Goal: Navigation & Orientation: Understand site structure

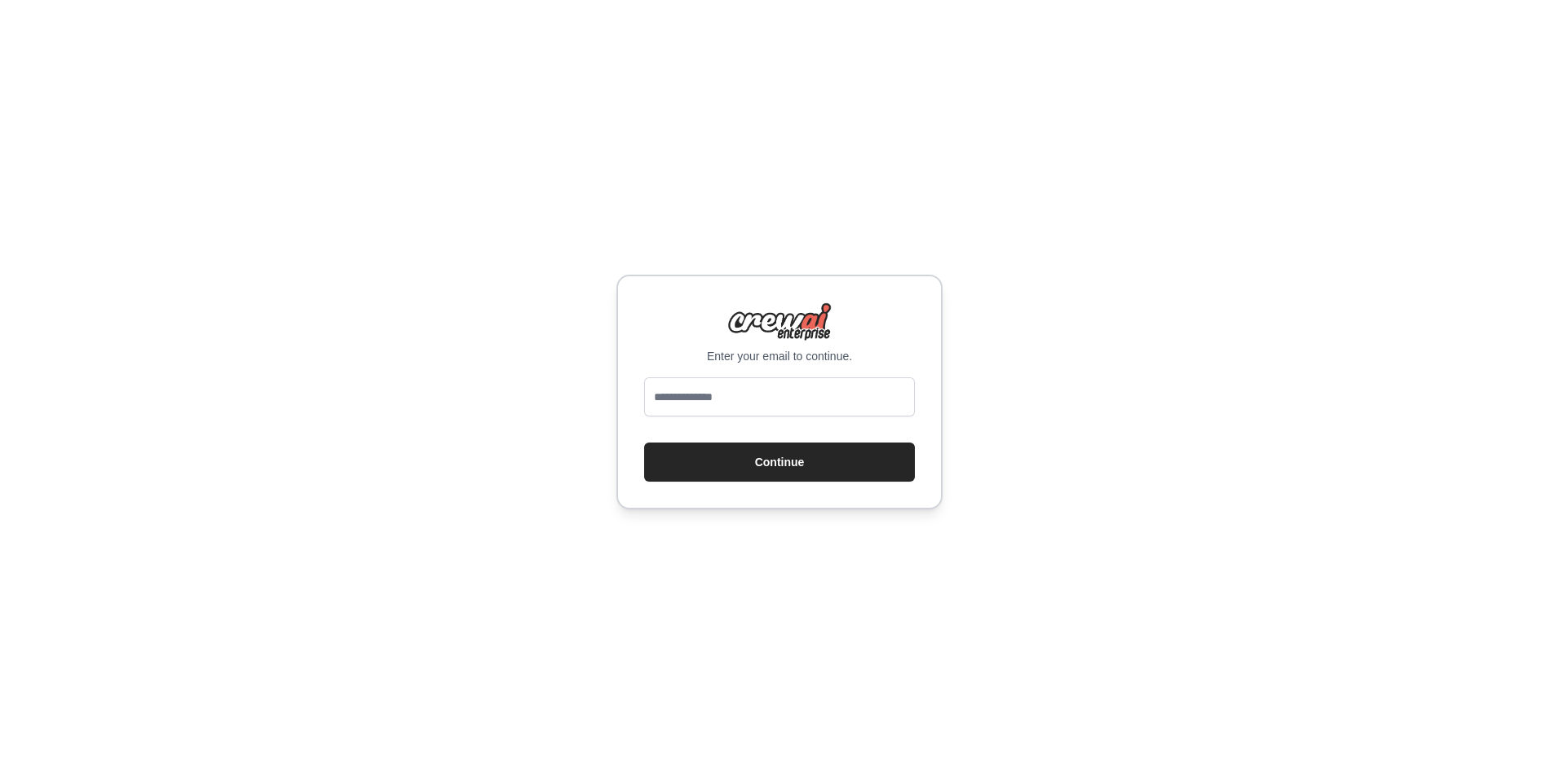
type input "**********"
click at [732, 462] on button "Continue" at bounding box center [779, 462] width 270 height 39
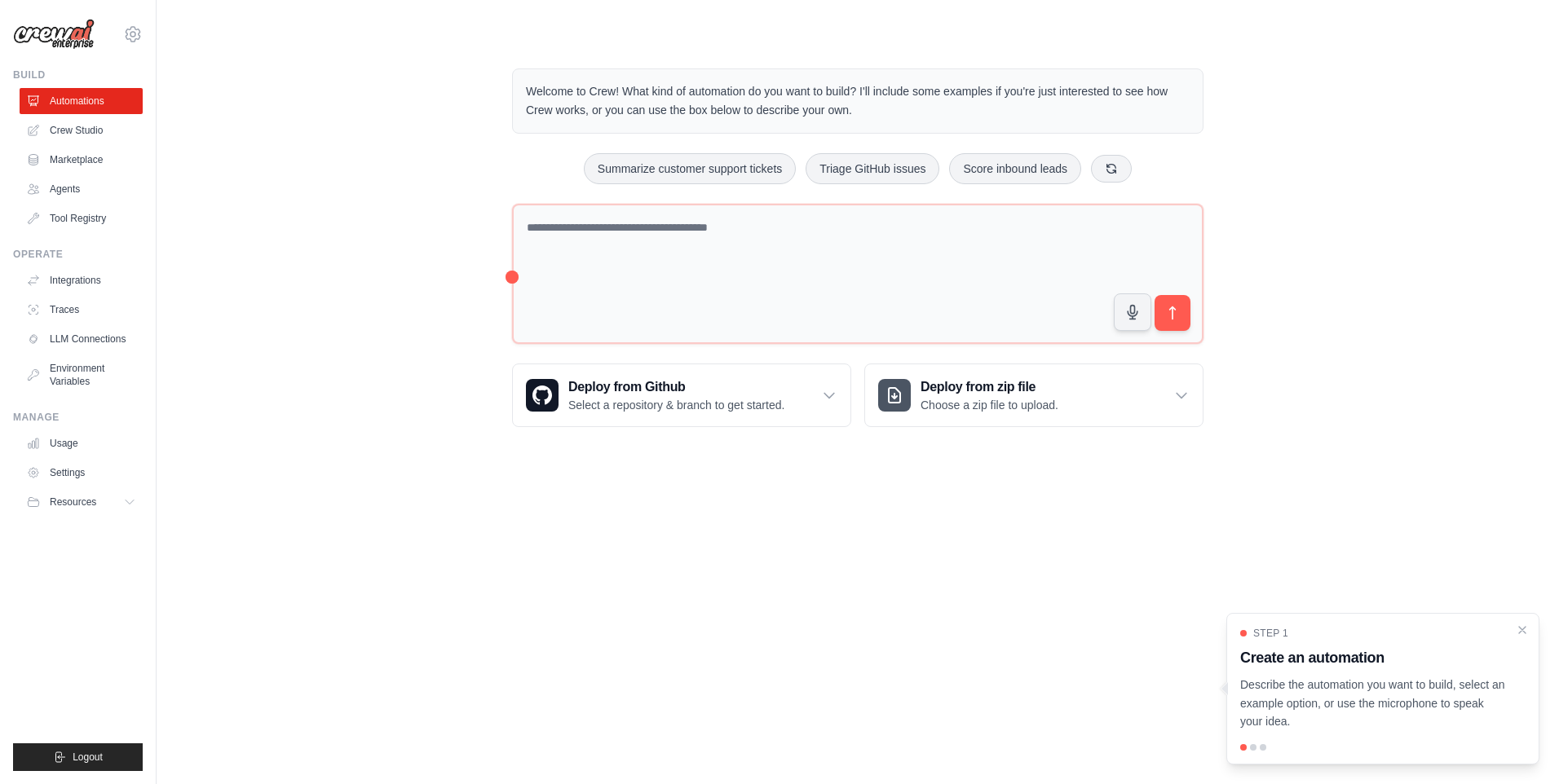
click at [1252, 749] on div at bounding box center [1254, 748] width 7 height 7
click at [1261, 749] on div at bounding box center [1264, 748] width 7 height 7
click at [78, 124] on link "Crew Studio" at bounding box center [83, 131] width 123 height 26
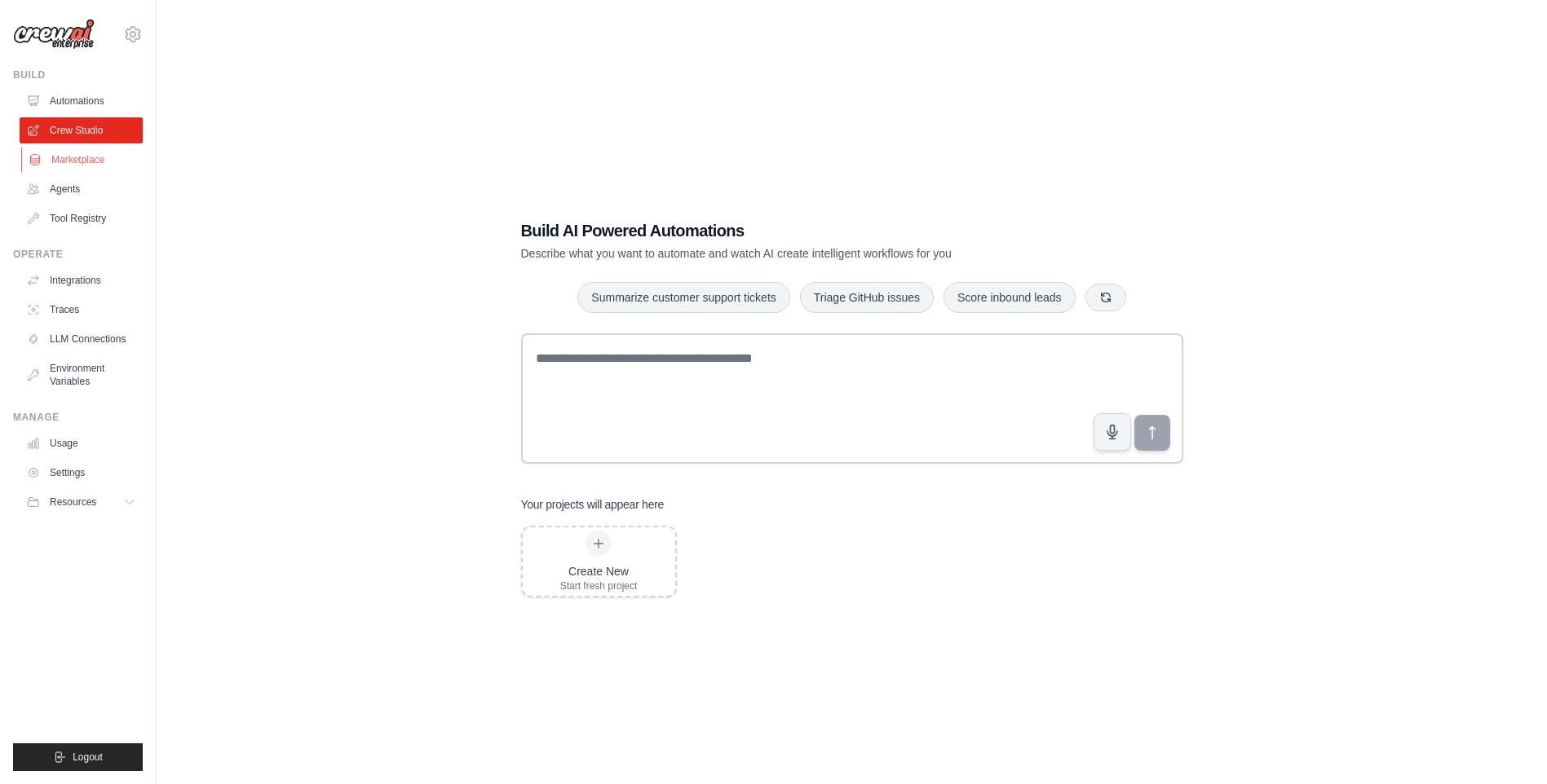
click at [87, 157] on link "Marketplace" at bounding box center [83, 160] width 123 height 26
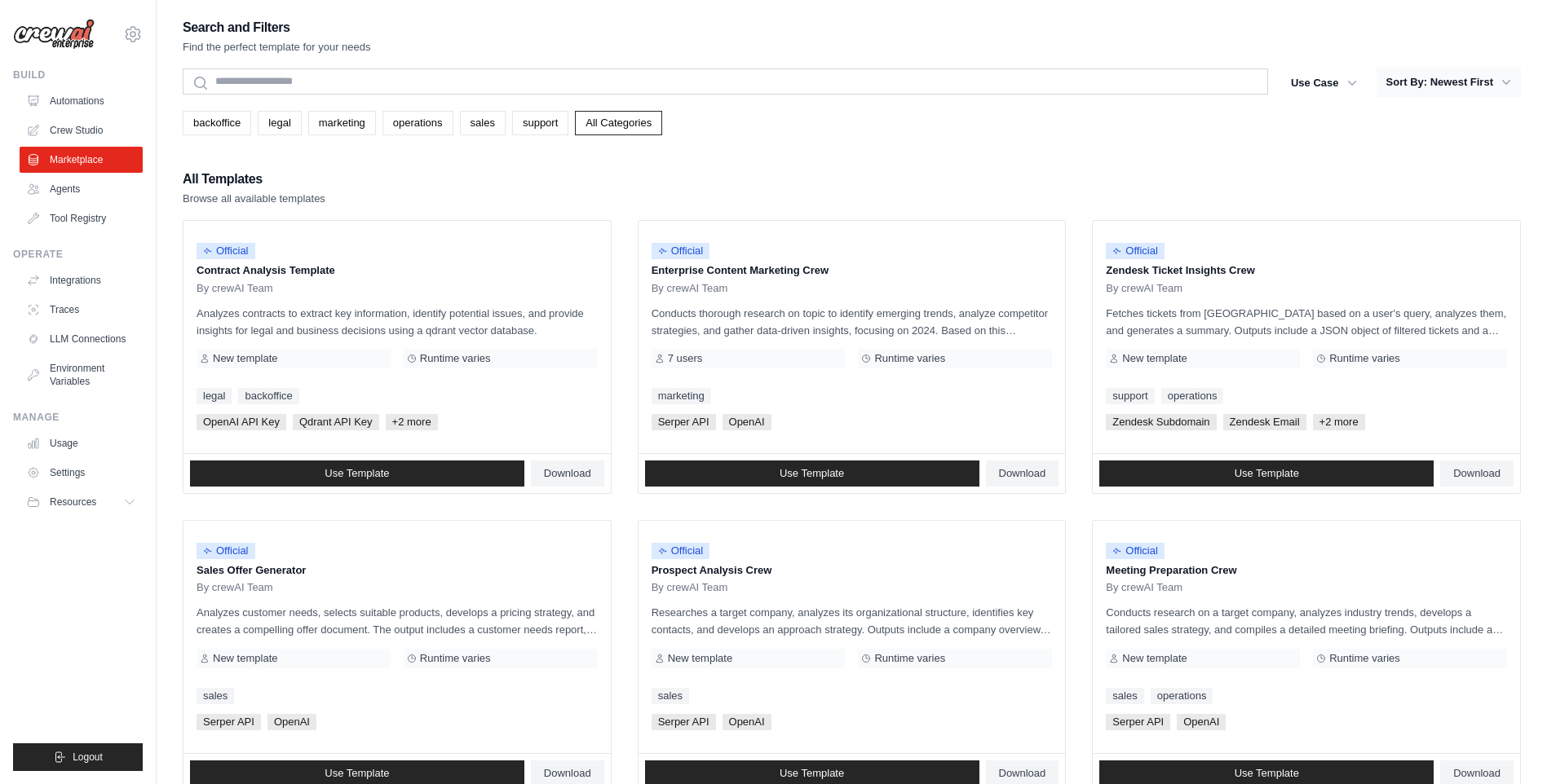
click at [1508, 81] on icon "button" at bounding box center [1506, 82] width 16 height 16
click at [1502, 80] on icon "button" at bounding box center [1506, 82] width 16 height 16
click at [1467, 80] on button "Sort By: Newest First" at bounding box center [1448, 82] width 144 height 29
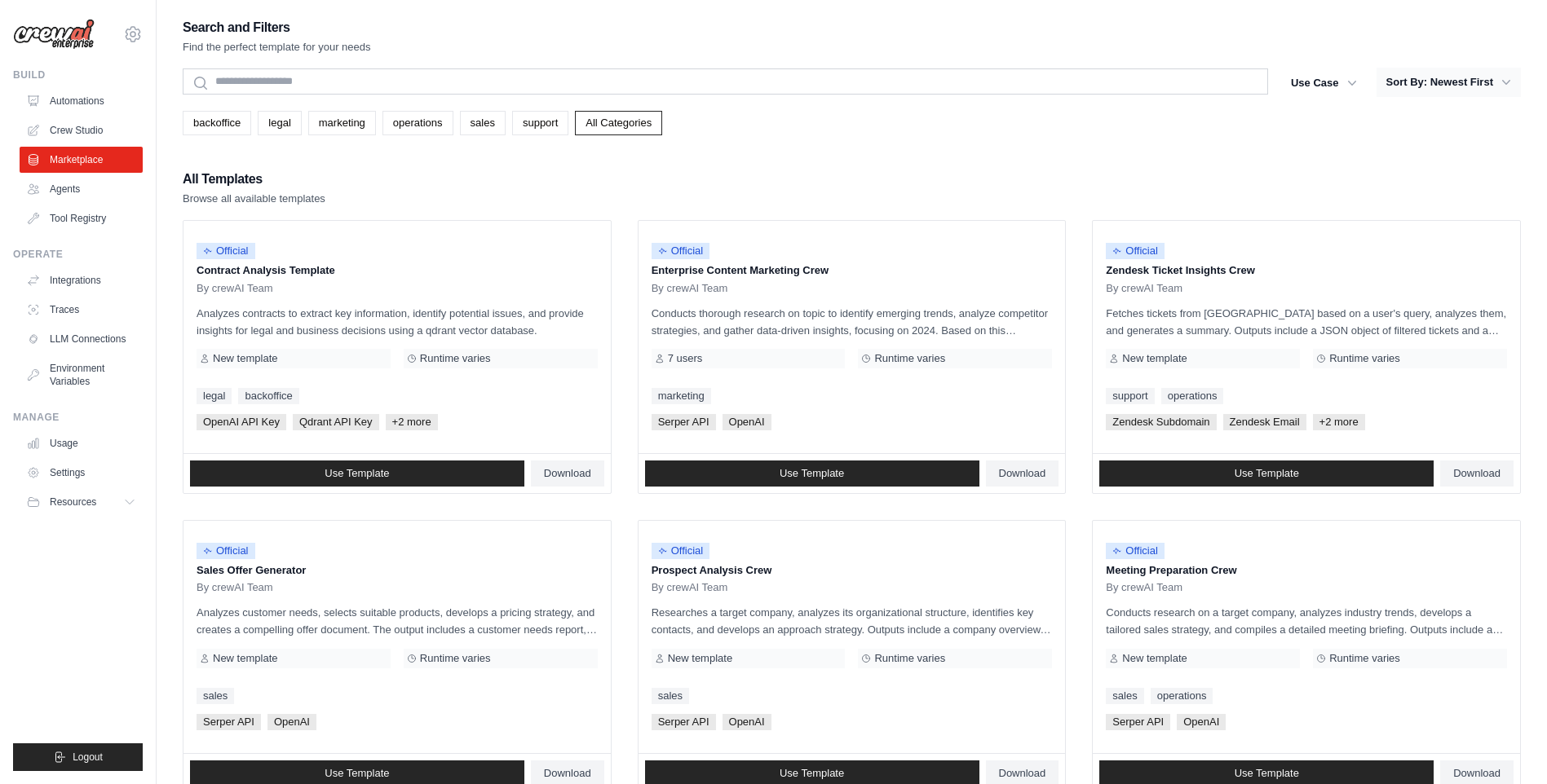
click at [1507, 85] on icon "button" at bounding box center [1506, 82] width 16 height 16
click at [1354, 80] on icon "button" at bounding box center [1352, 82] width 16 height 16
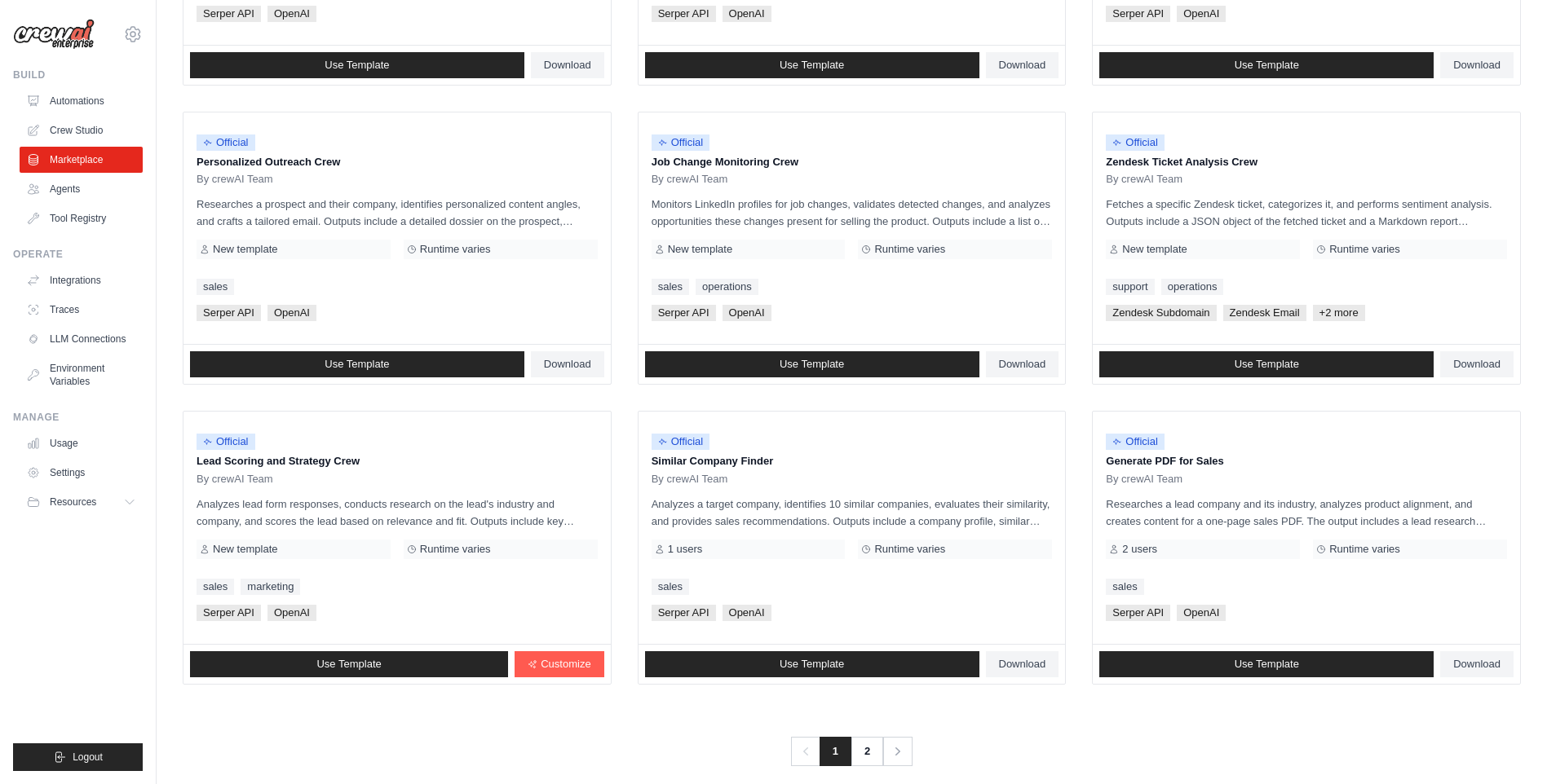
scroll to position [727, 0]
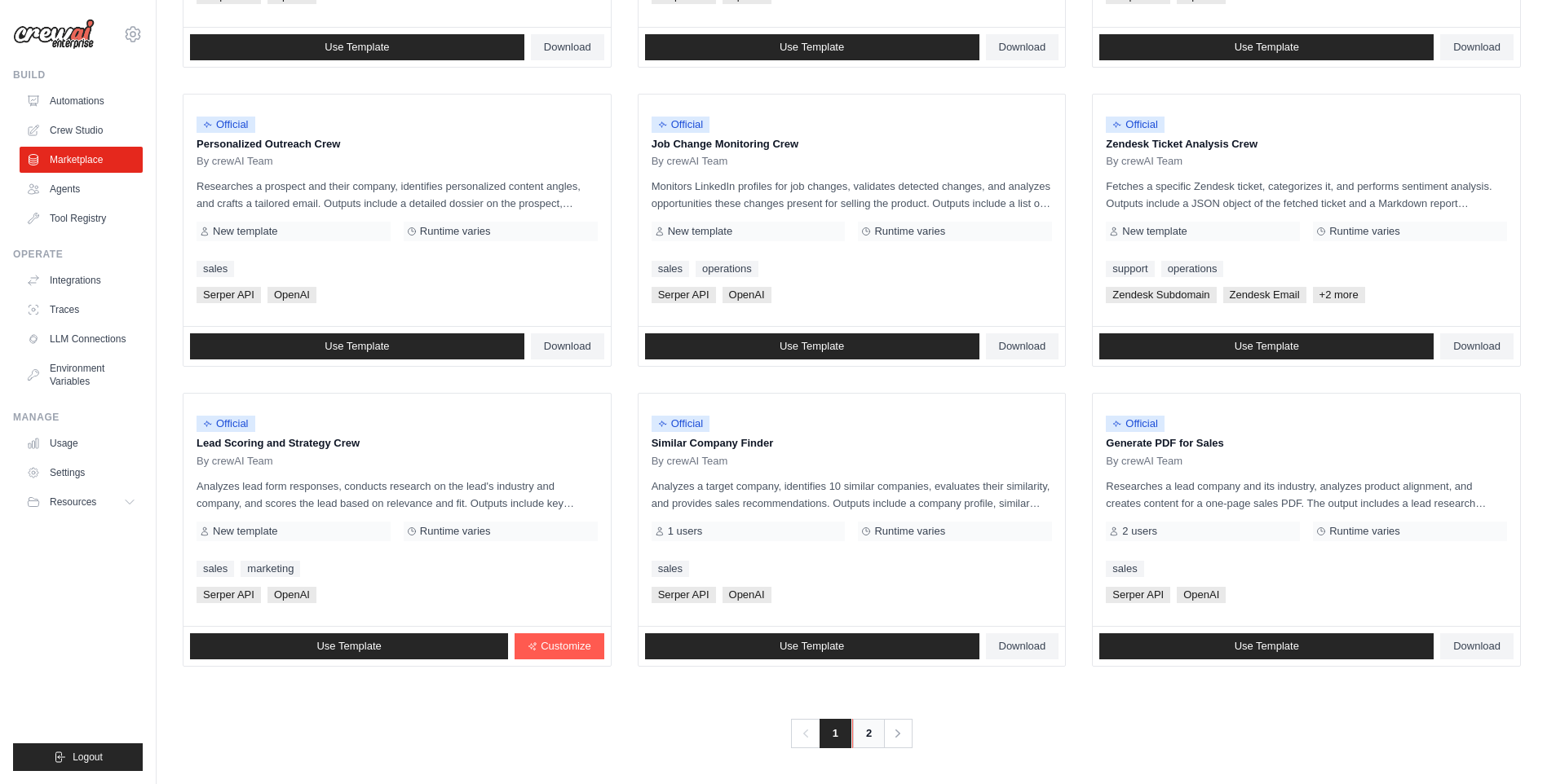
click at [875, 730] on link "2" at bounding box center [869, 734] width 32 height 29
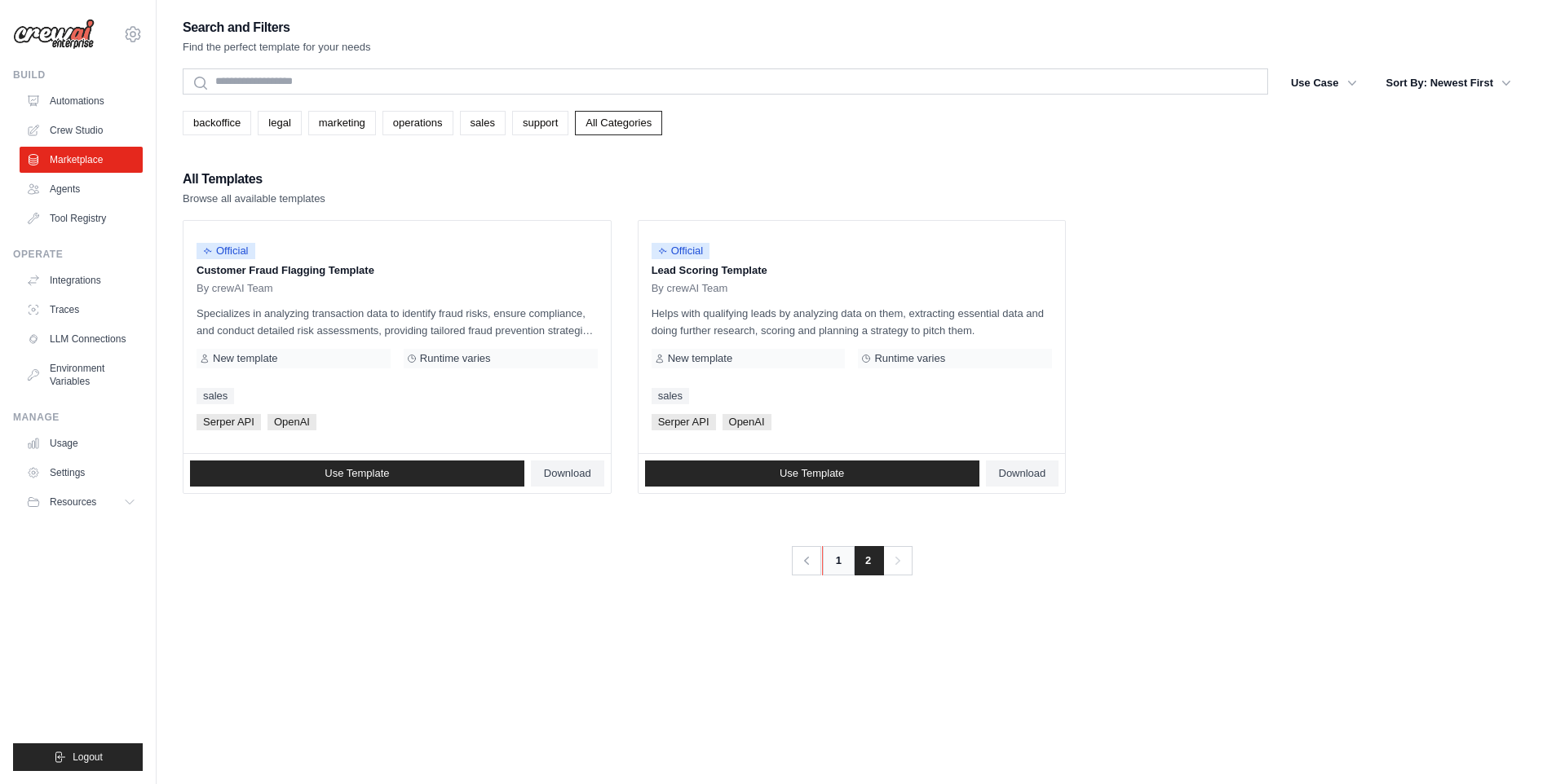
click at [837, 555] on link "1" at bounding box center [838, 560] width 32 height 29
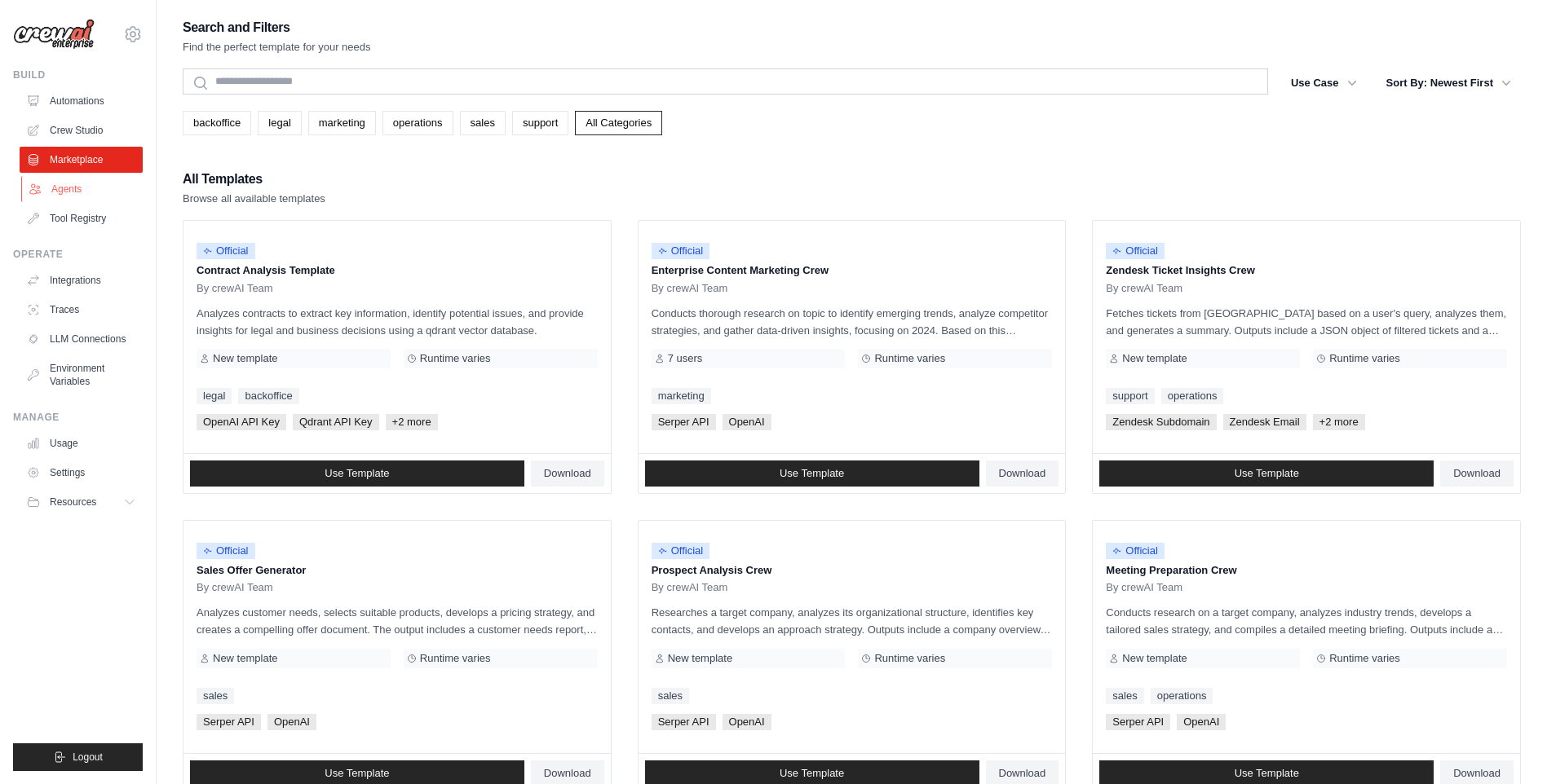
click at [61, 184] on link "Agents" at bounding box center [83, 189] width 123 height 26
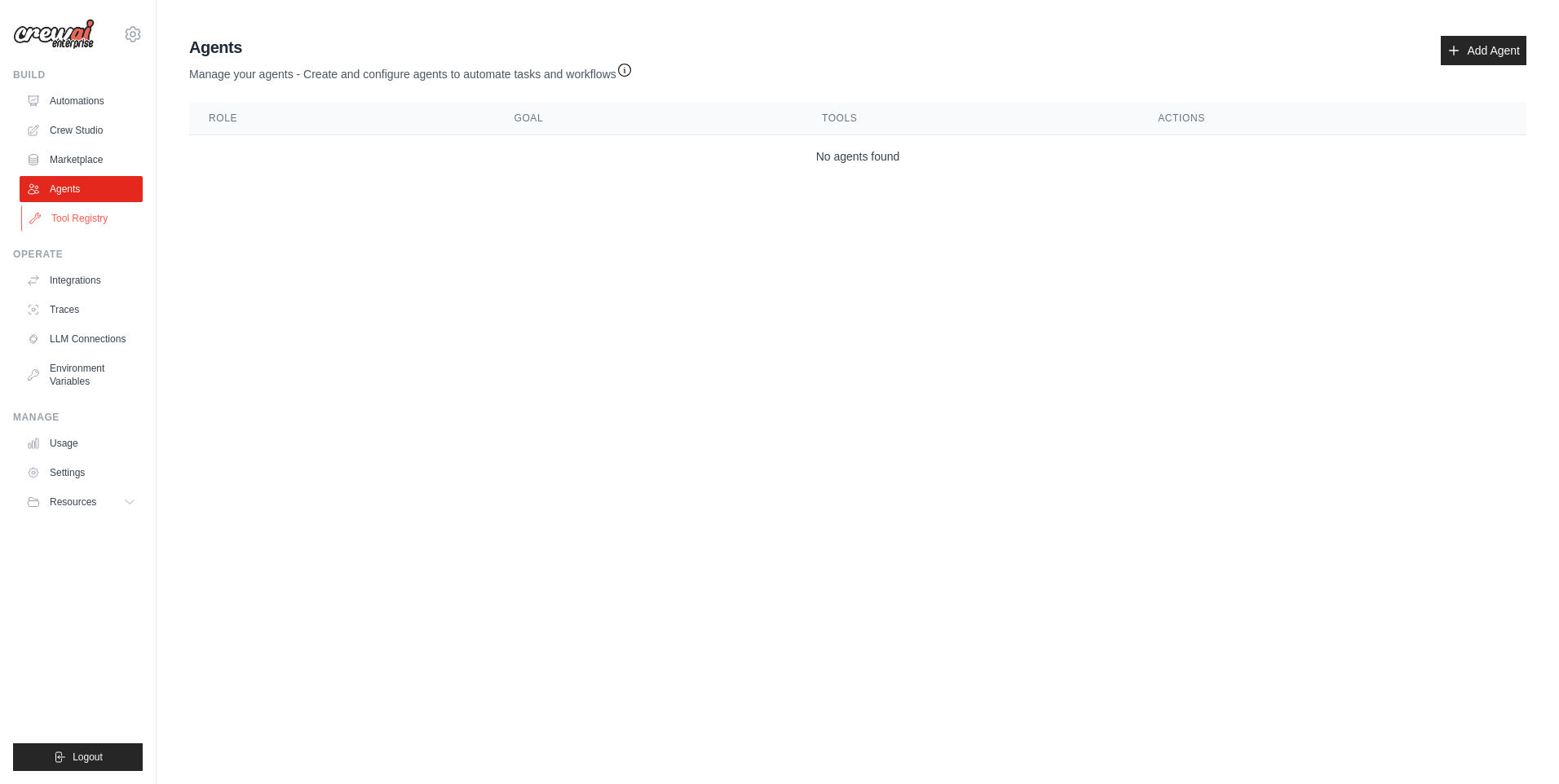
click at [78, 217] on link "Tool Registry" at bounding box center [83, 218] width 123 height 26
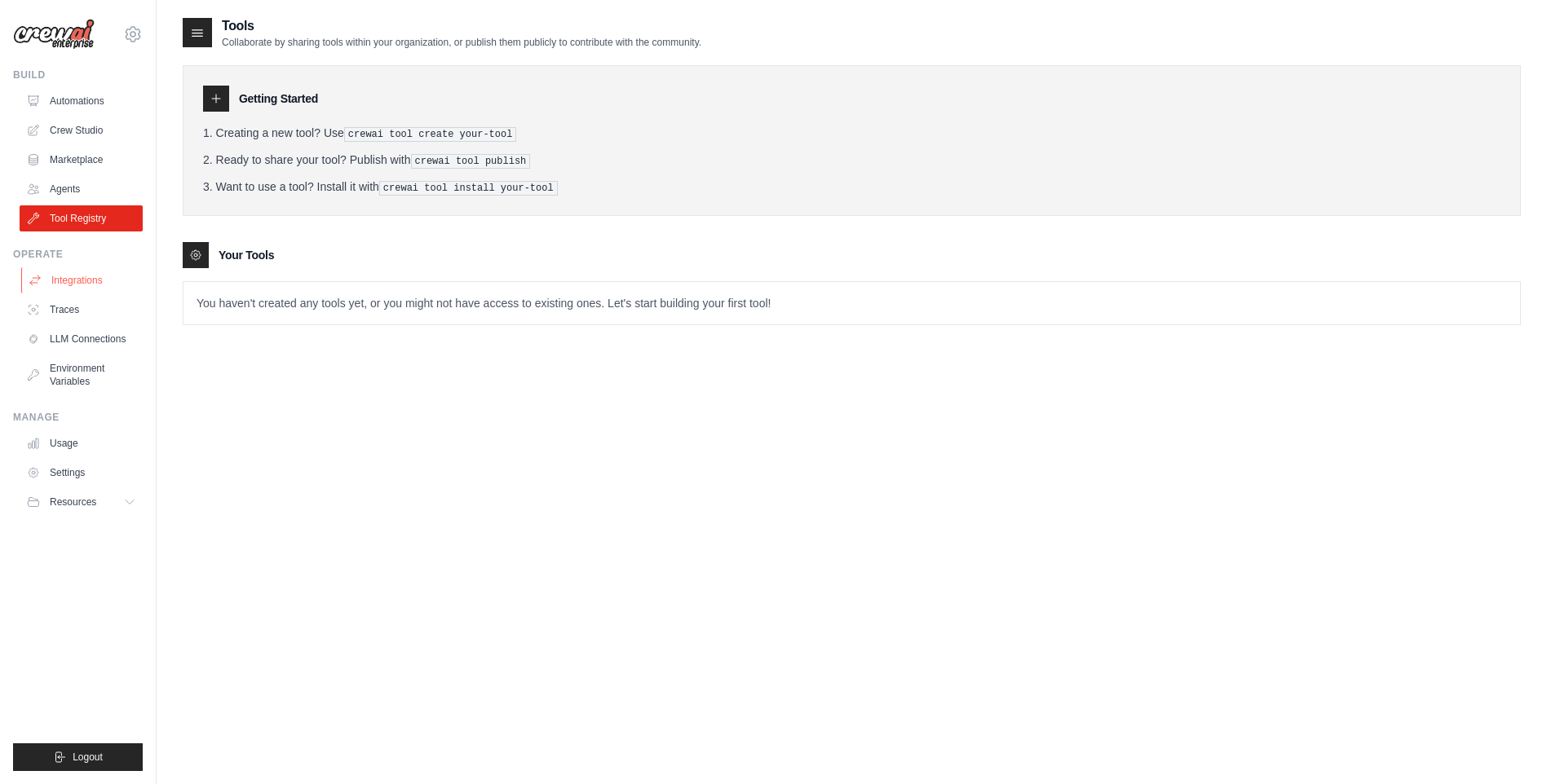
click at [92, 283] on link "Integrations" at bounding box center [83, 280] width 123 height 26
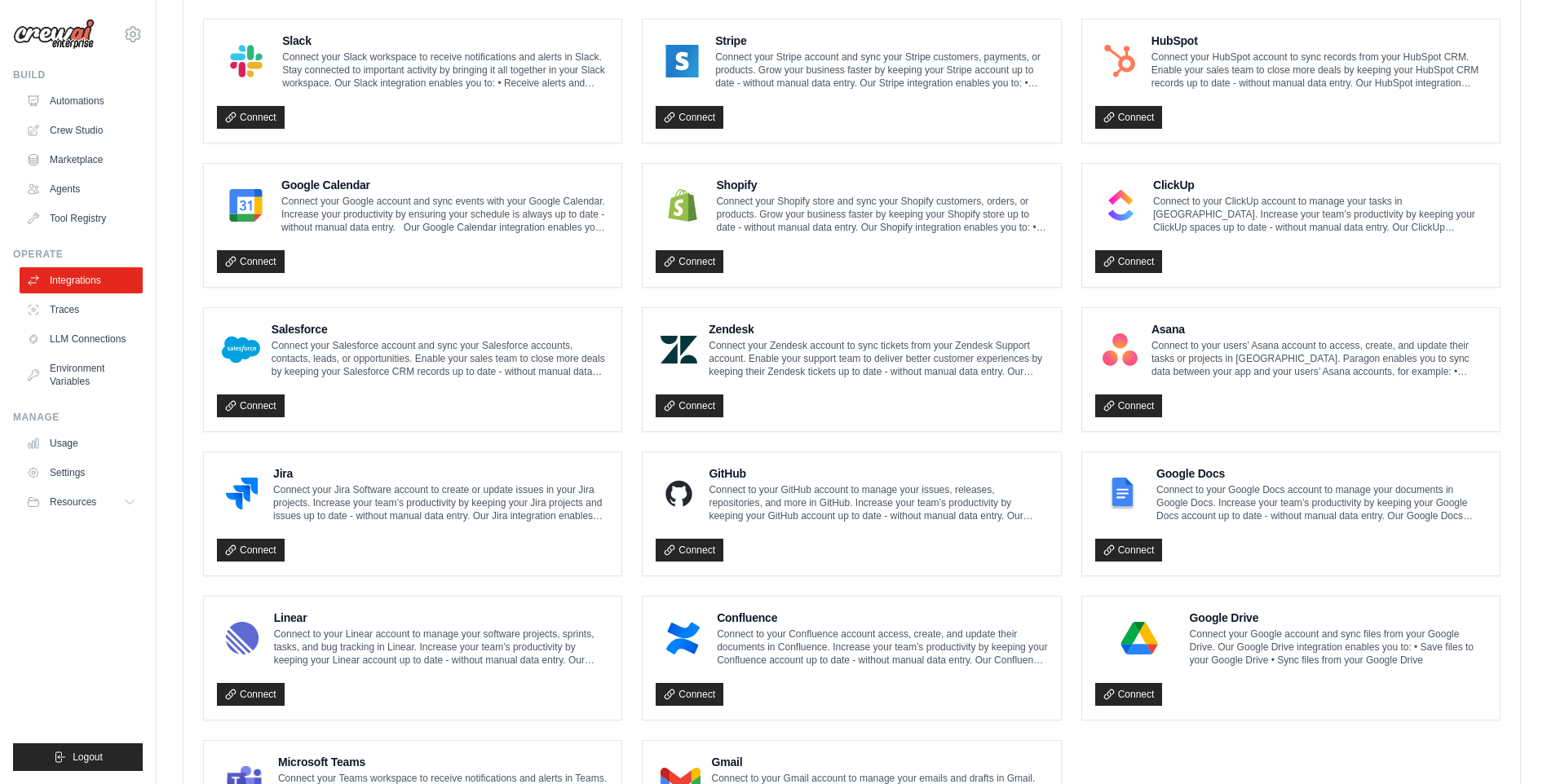
scroll to position [749, 0]
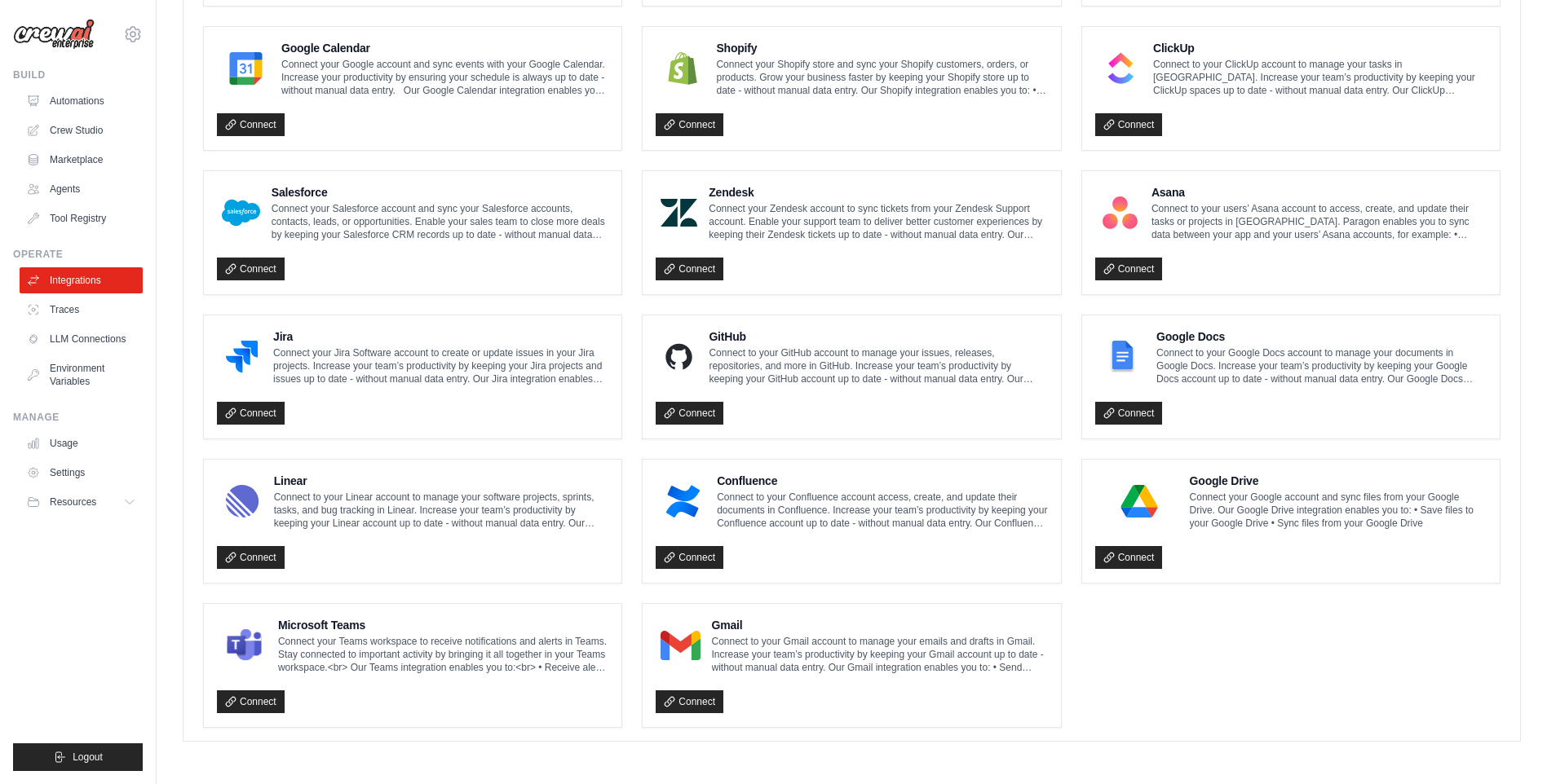
click at [765, 200] on div "Zendesk Connect your Zendesk account to sync tickets from your Zendesk Support …" at bounding box center [878, 212] width 339 height 57
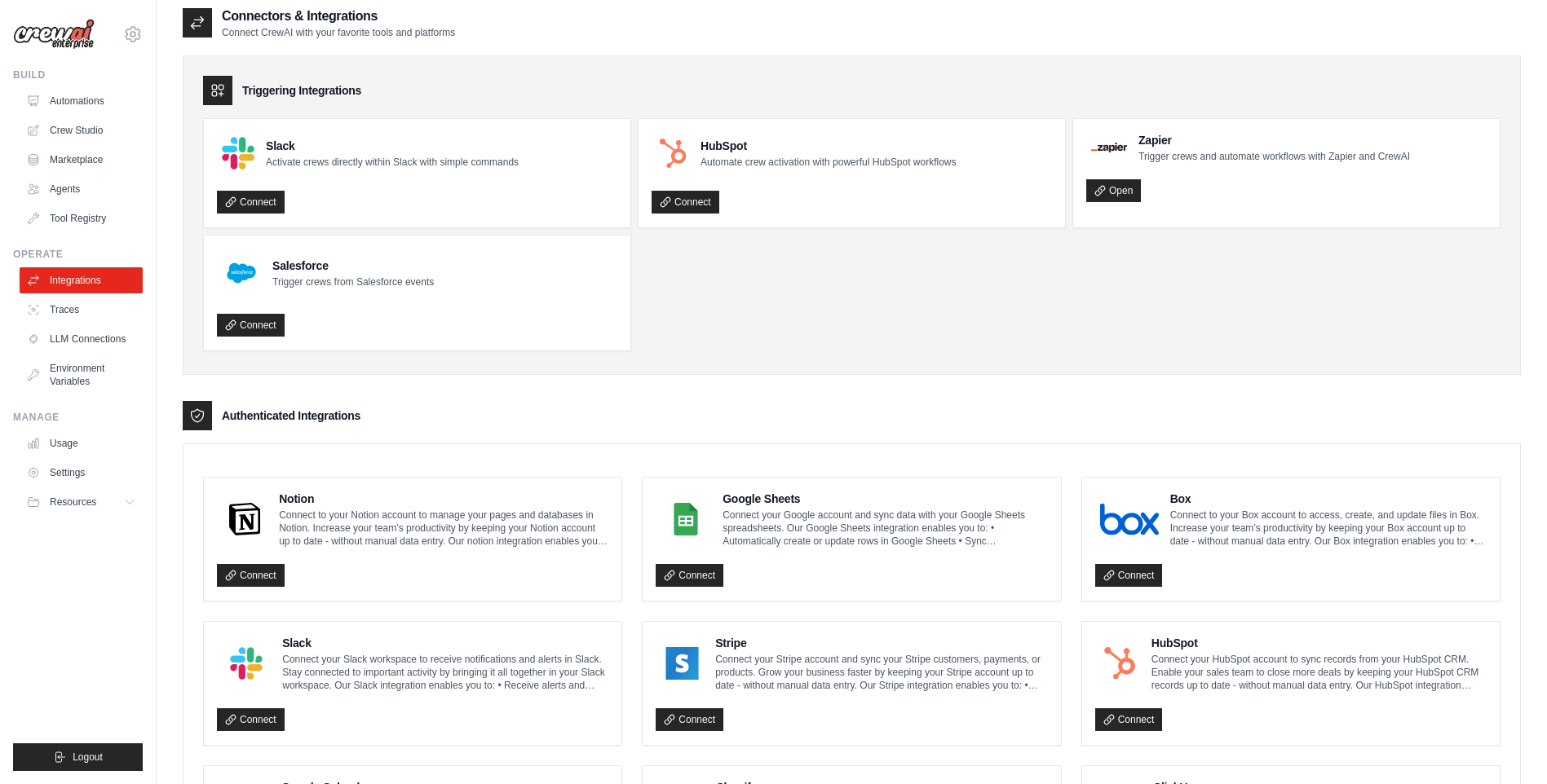
scroll to position [0, 0]
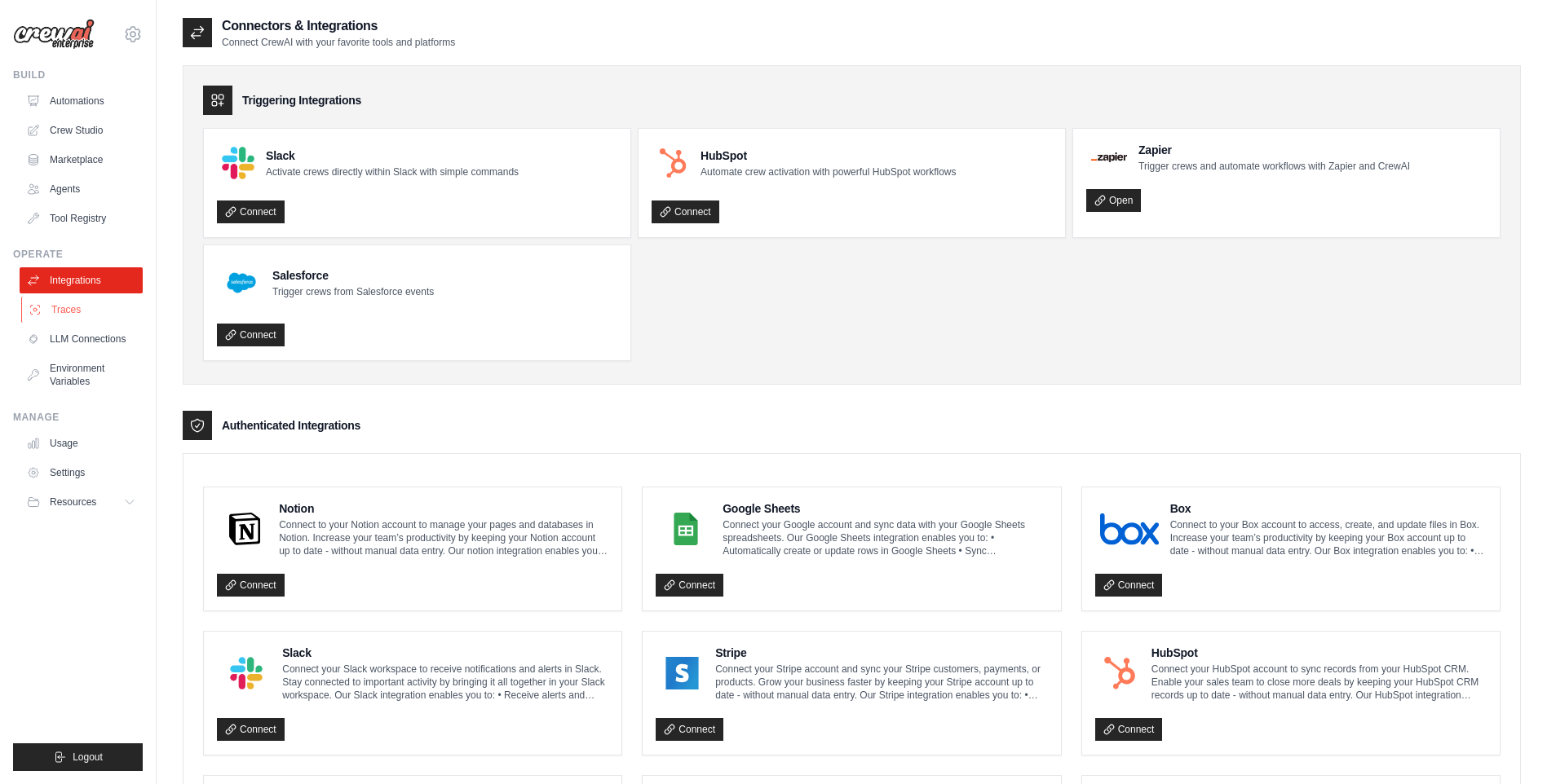
click at [64, 311] on link "Traces" at bounding box center [83, 310] width 123 height 26
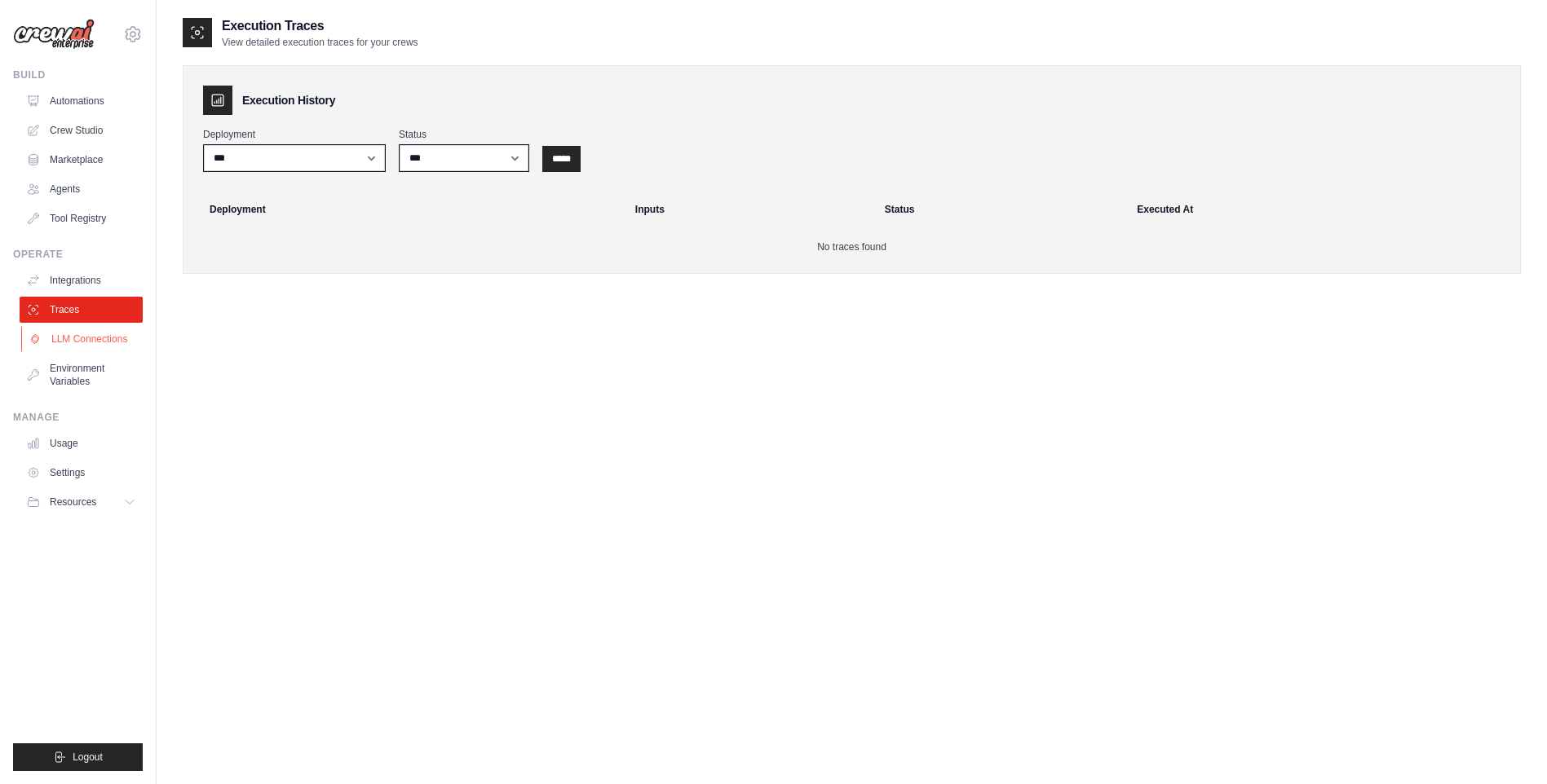
click at [79, 334] on link "LLM Connections" at bounding box center [83, 339] width 123 height 26
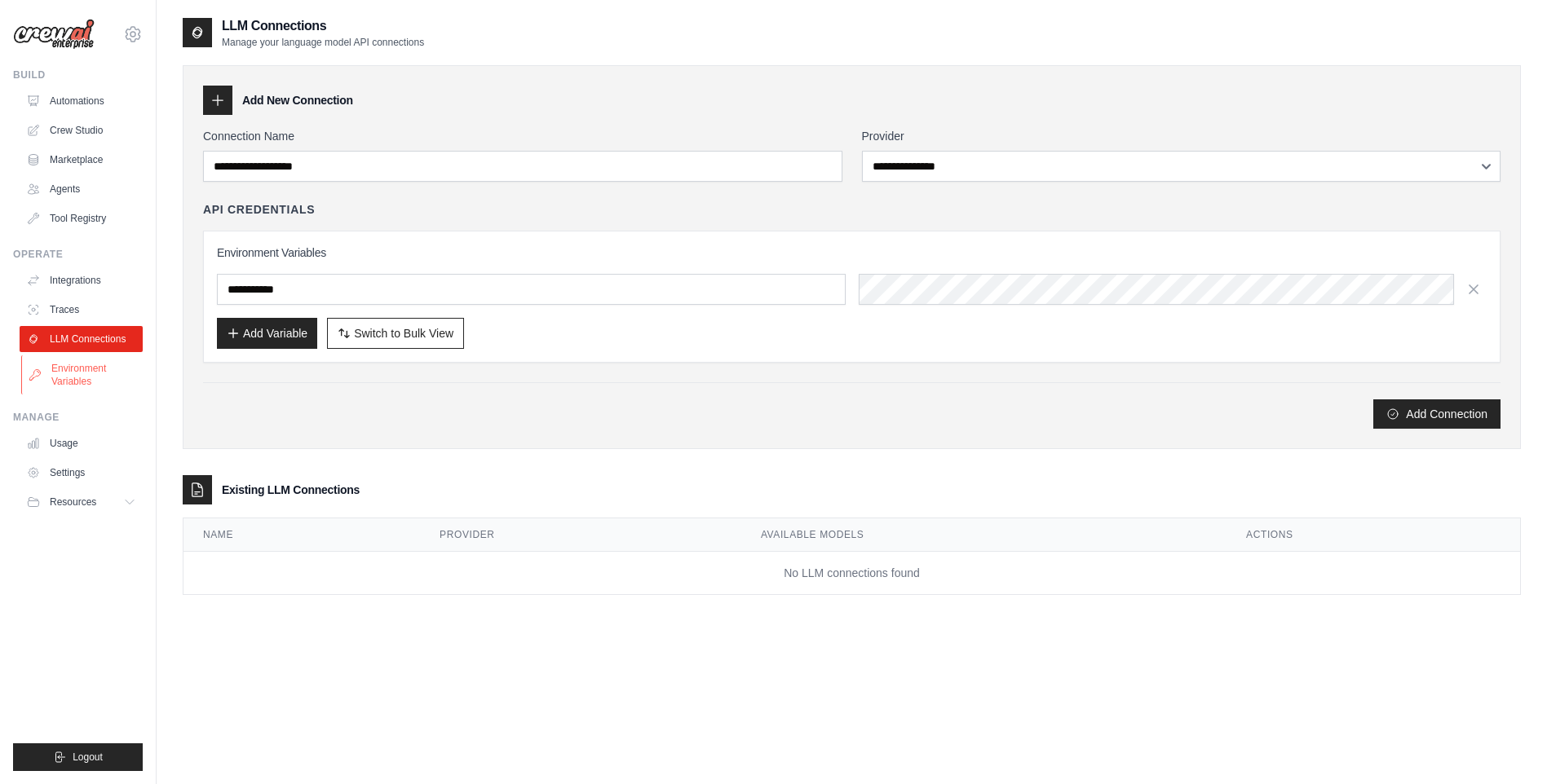
click at [58, 375] on link "Environment Variables" at bounding box center [83, 375] width 123 height 39
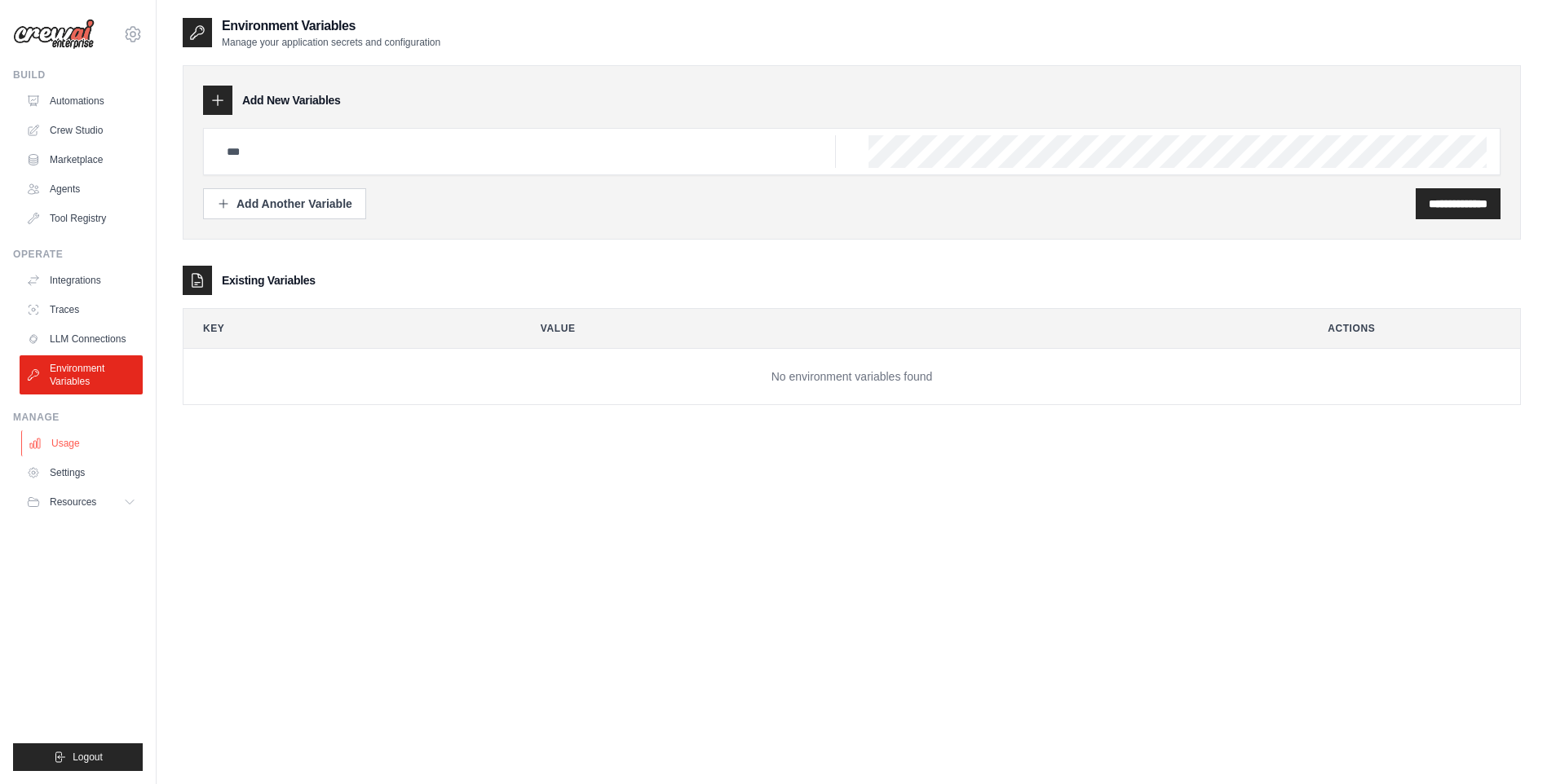
click at [62, 443] on link "Usage" at bounding box center [83, 444] width 123 height 26
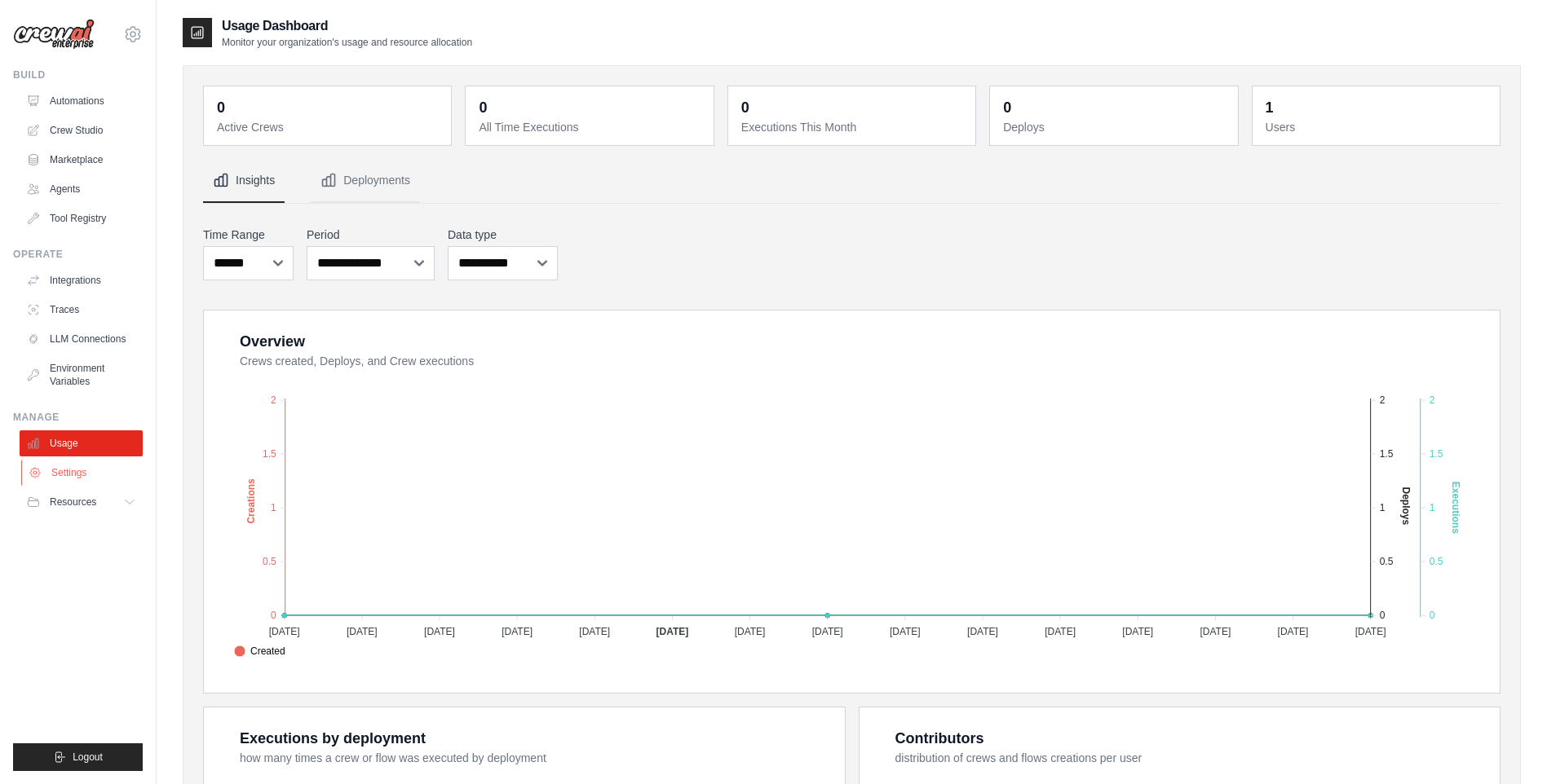
click at [67, 467] on link "Settings" at bounding box center [83, 473] width 123 height 26
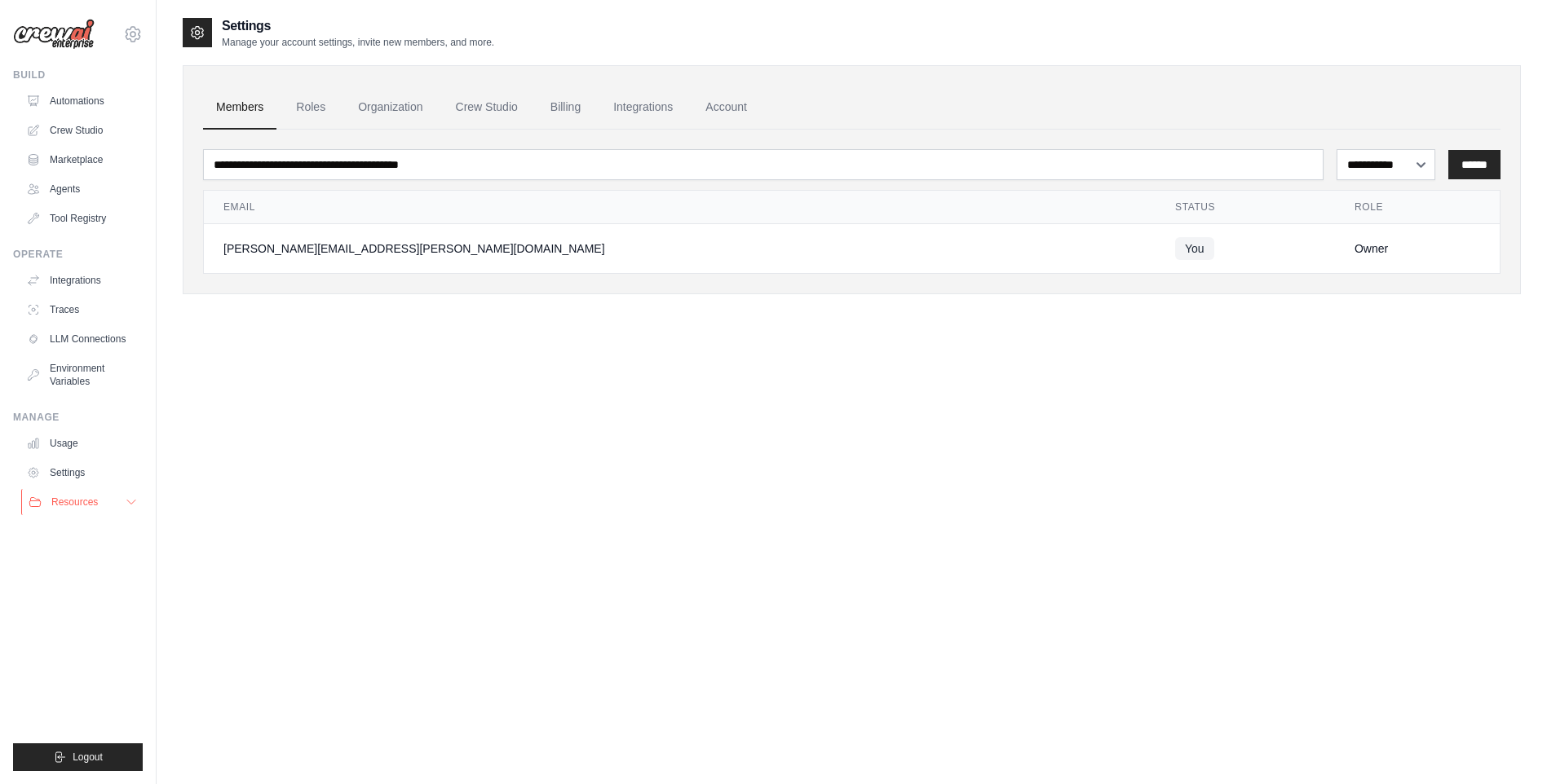
click at [135, 500] on icon at bounding box center [131, 502] width 13 height 13
click at [87, 526] on span "Documentation" at bounding box center [90, 530] width 66 height 13
